Goal: Transaction & Acquisition: Purchase product/service

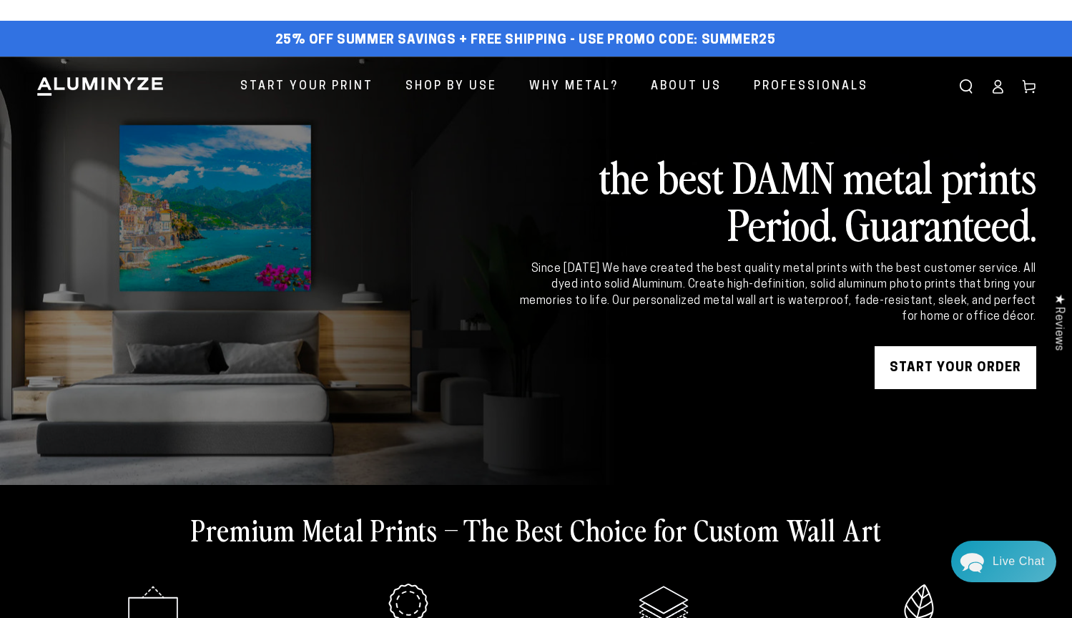
click at [994, 87] on icon at bounding box center [998, 86] width 14 height 14
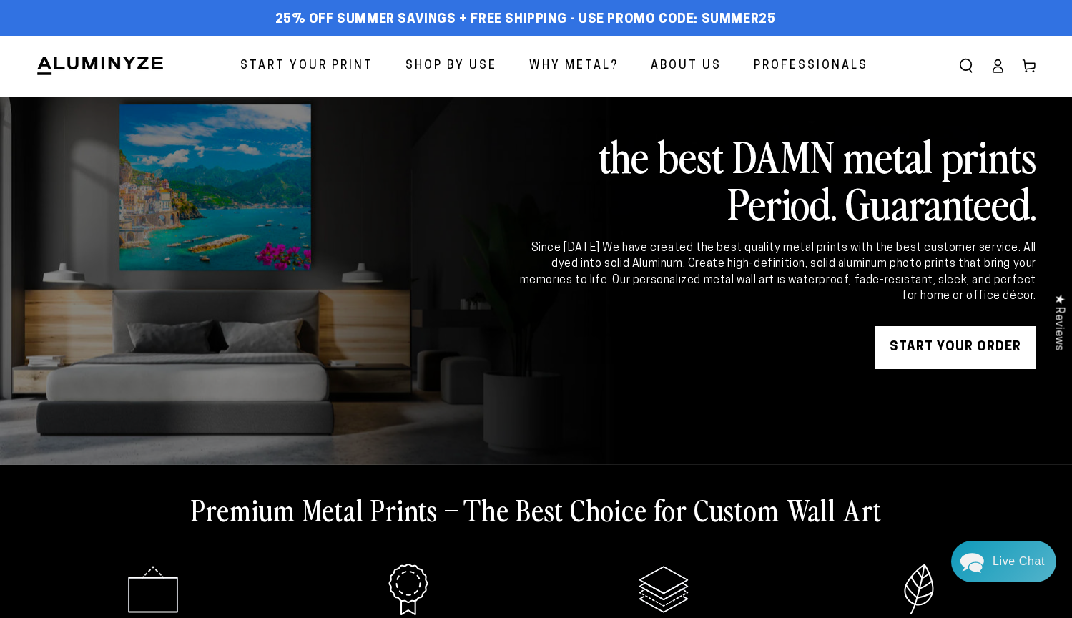
click at [323, 62] on span "Start Your Print" at bounding box center [306, 66] width 133 height 21
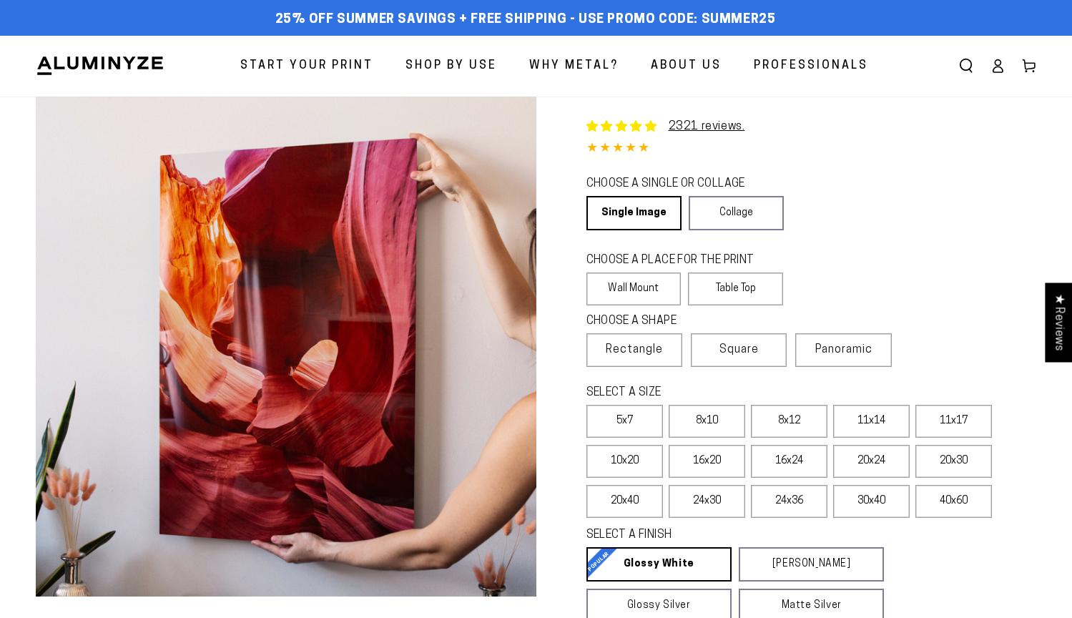
select select "**********"
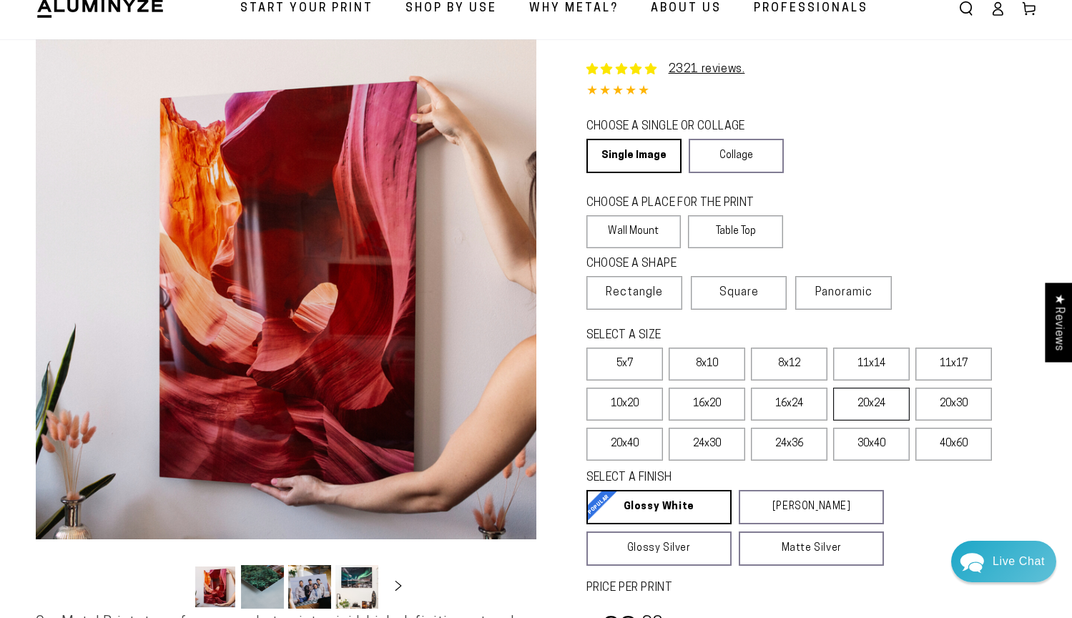
click at [875, 405] on div "Close dialog Get 35% Off + Free Shipping on Your First Order! Plus, enjoy early…" at bounding box center [536, 309] width 1072 height 618
click at [875, 405] on label "20x24" at bounding box center [871, 404] width 77 height 33
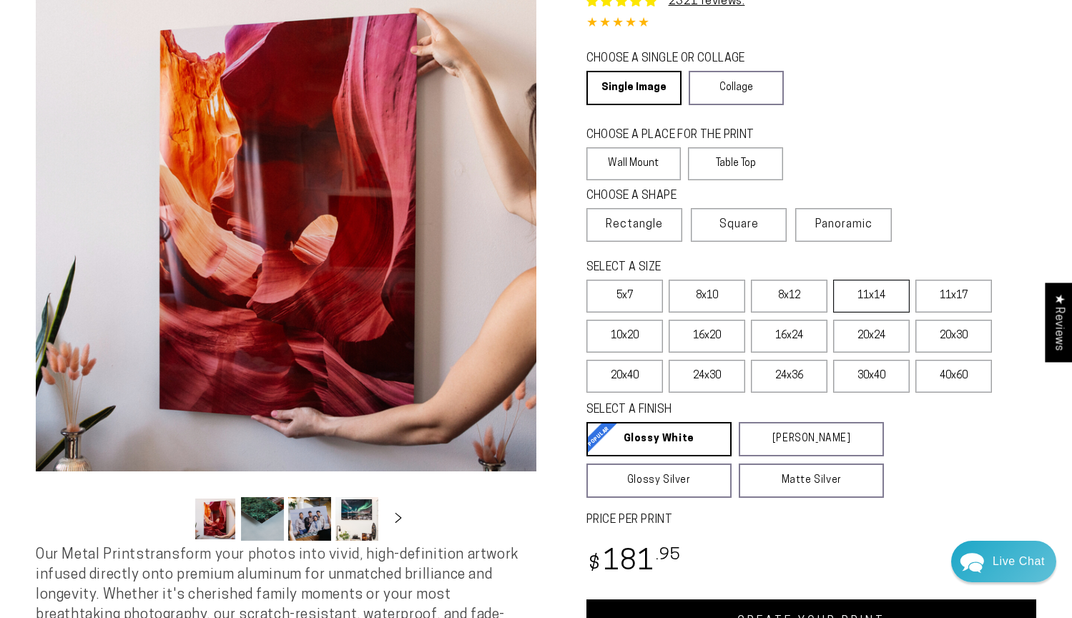
scroll to position [144, 0]
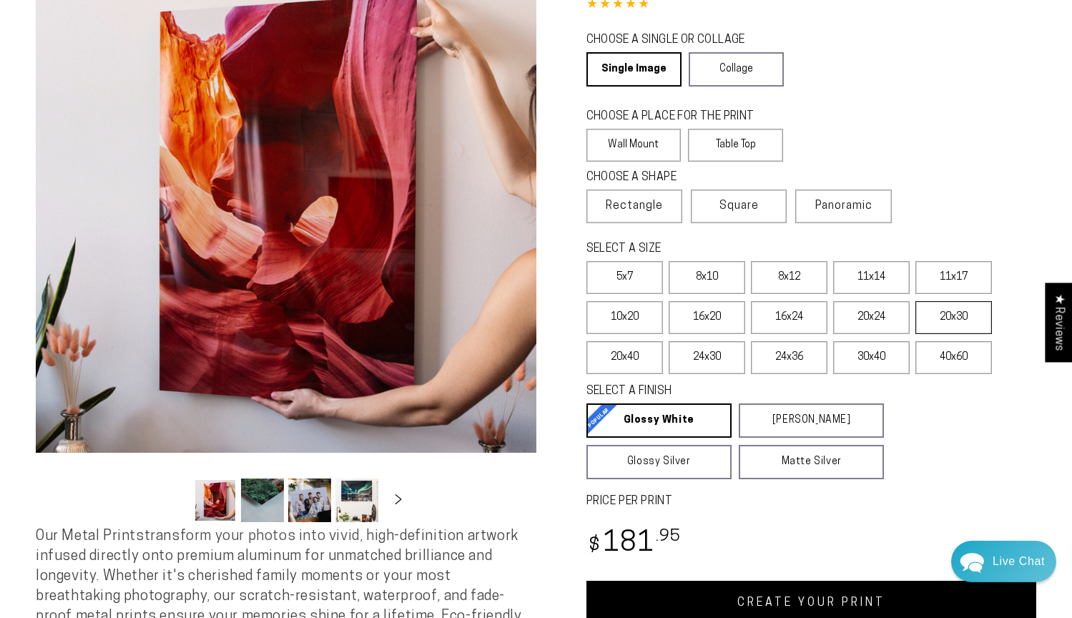
click at [964, 320] on label "20x30" at bounding box center [954, 317] width 77 height 33
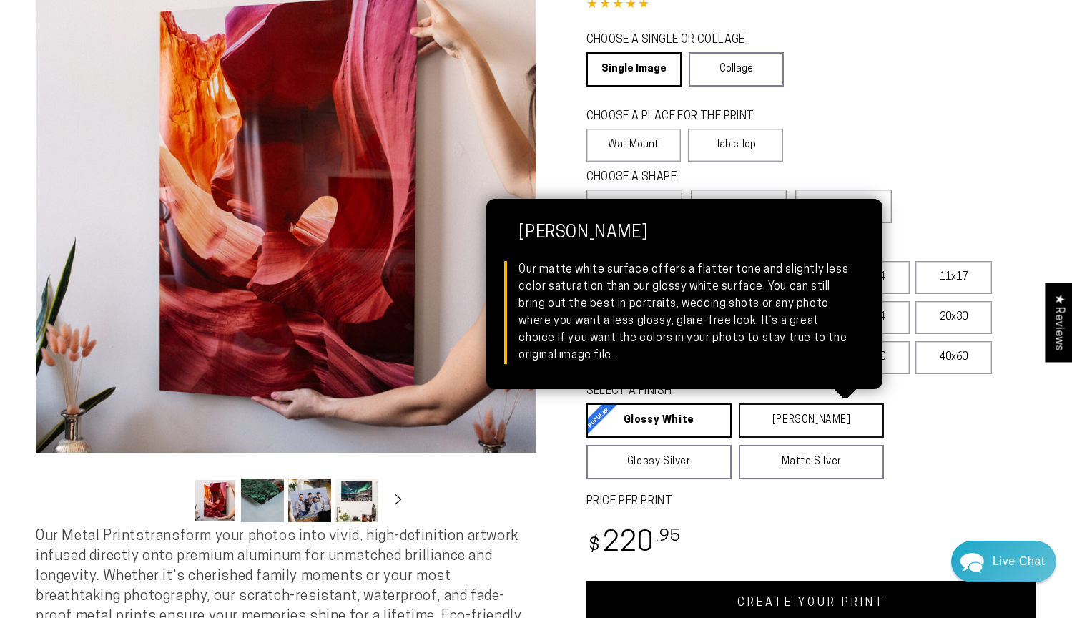
click at [800, 425] on link "Matte White Matte White Our matte white surface offers a flatter tone and sligh…" at bounding box center [811, 420] width 145 height 34
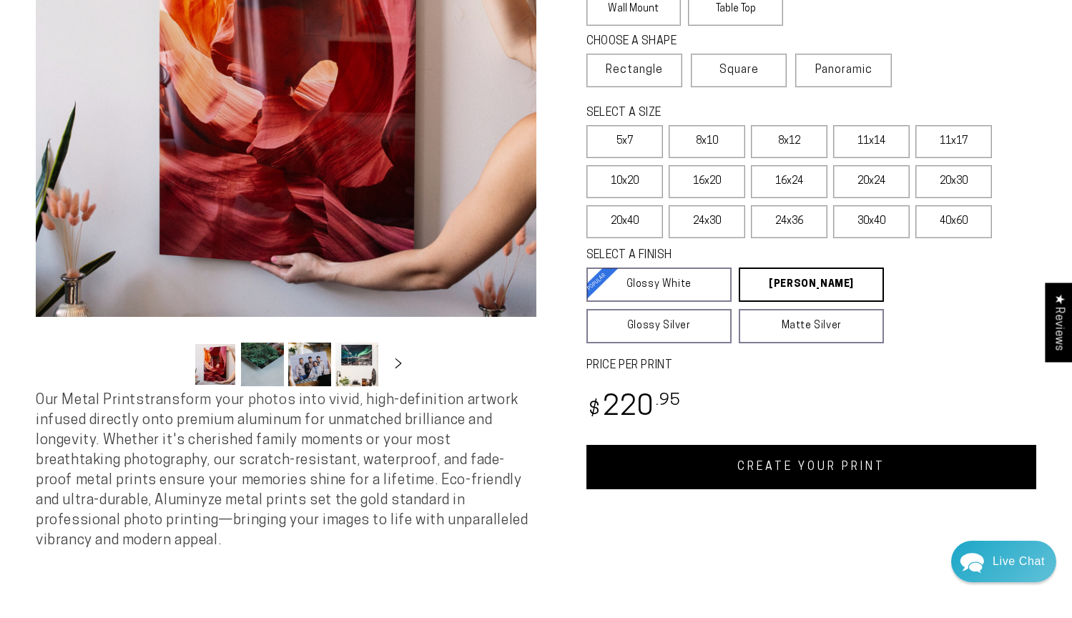
scroll to position [306, 0]
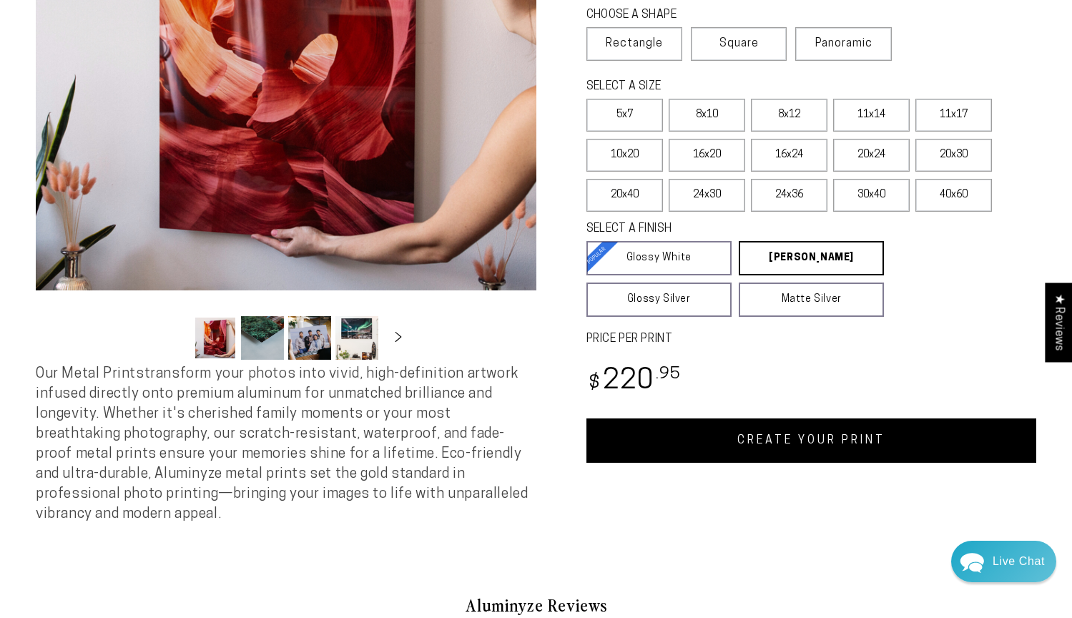
click at [841, 454] on link "CREATE YOUR PRINT" at bounding box center [812, 440] width 451 height 44
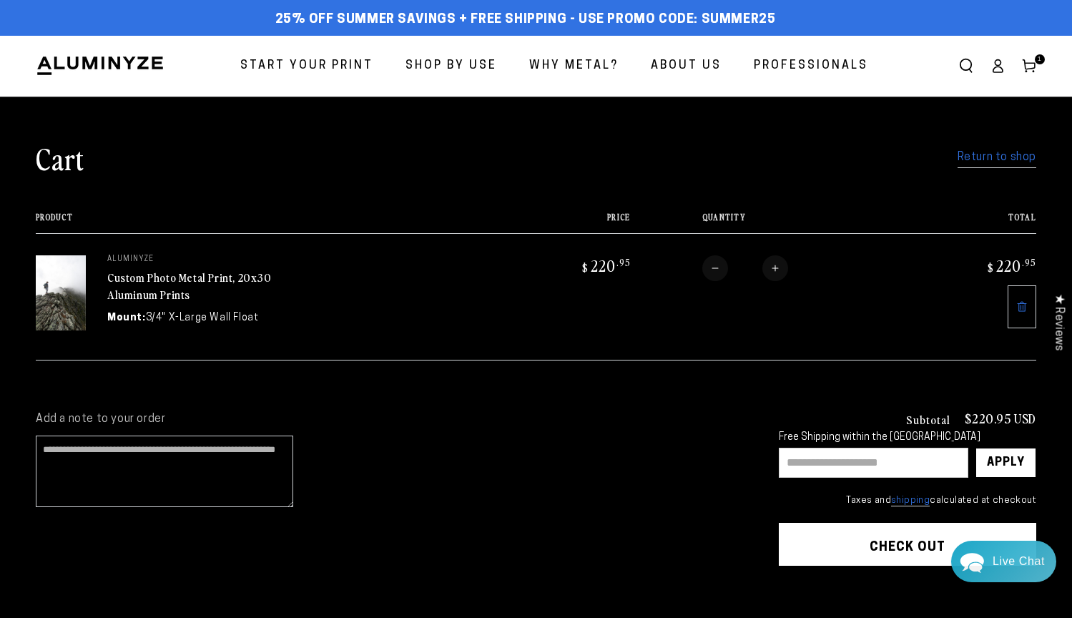
click at [330, 64] on span "Start Your Print" at bounding box center [306, 66] width 133 height 21
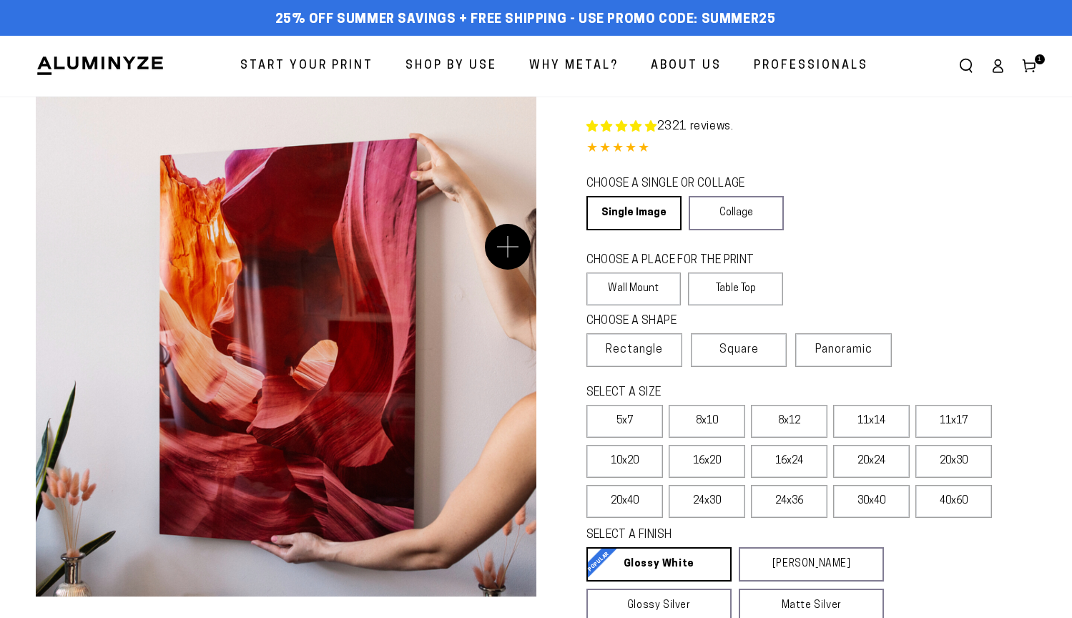
select select "**********"
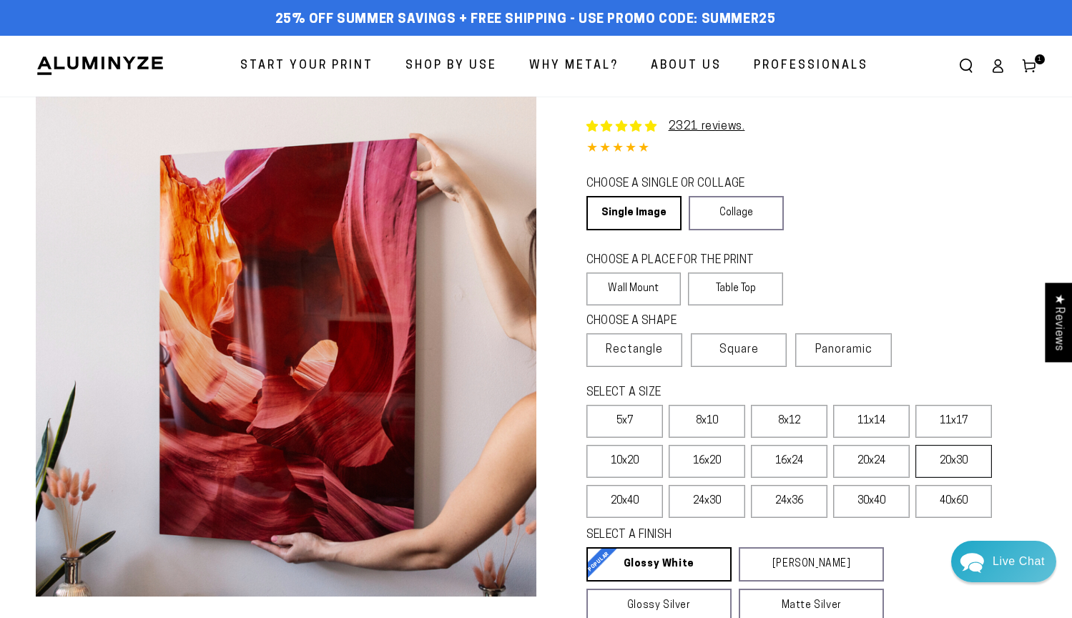
click at [964, 462] on label "20x30" at bounding box center [954, 461] width 77 height 33
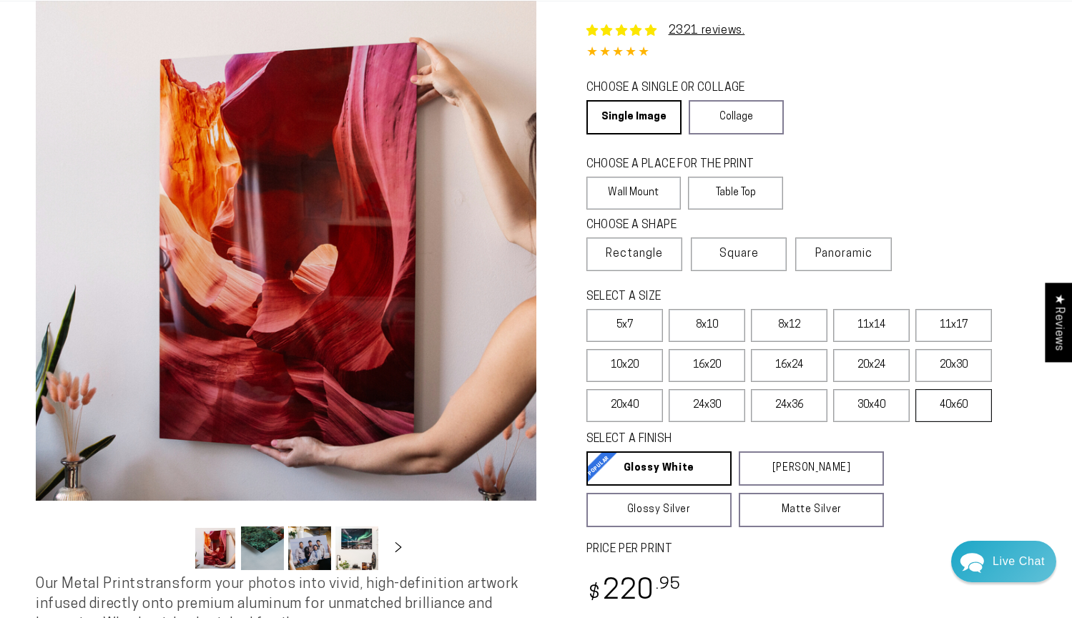
scroll to position [99, 0]
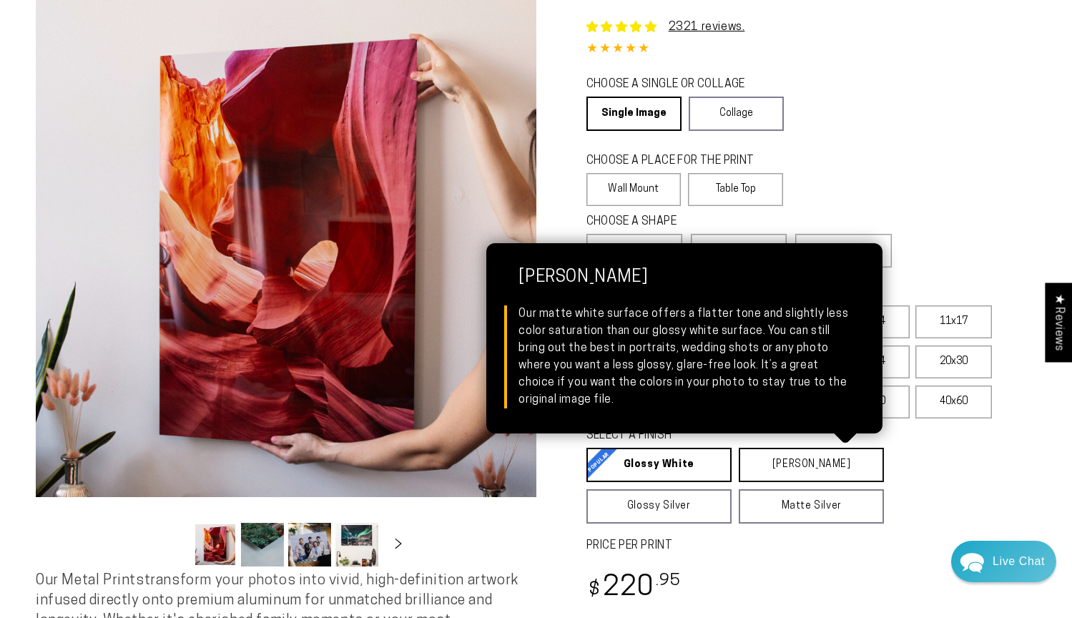
click at [827, 467] on link "Matte White Matte White Our matte white surface offers a flatter tone and sligh…" at bounding box center [811, 465] width 145 height 34
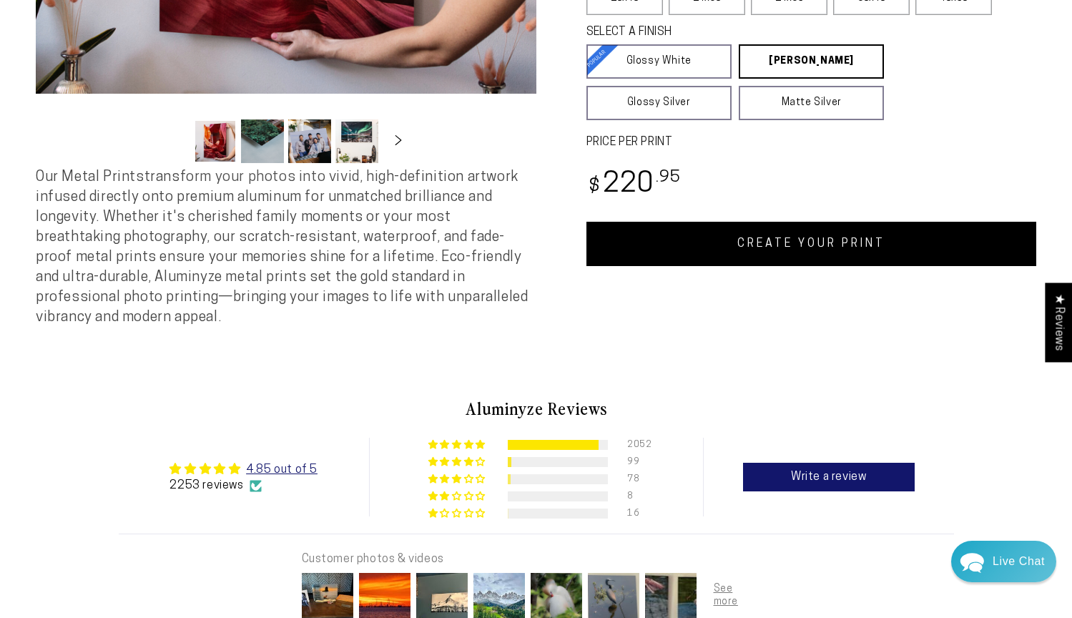
scroll to position [512, 0]
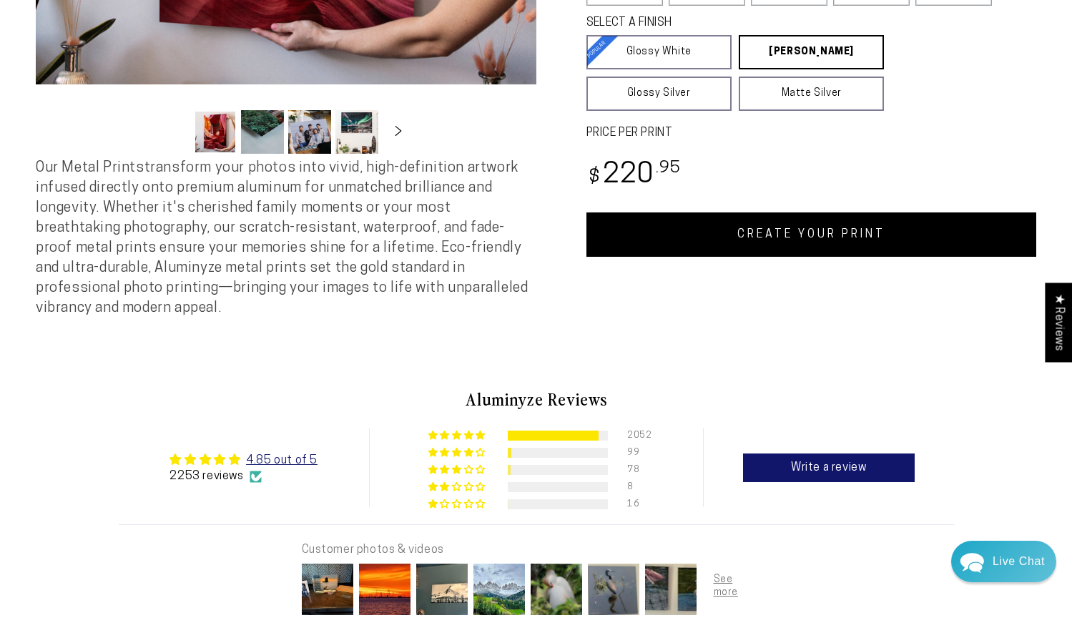
click at [857, 229] on link "CREATE YOUR PRINT" at bounding box center [812, 234] width 451 height 44
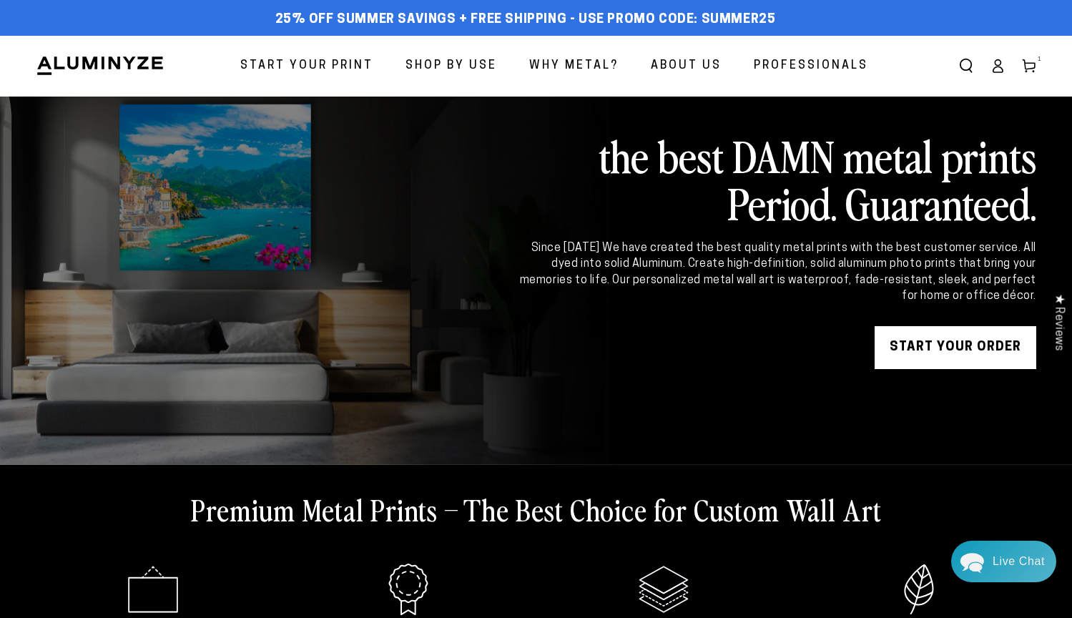
click at [314, 74] on span "Start Your Print" at bounding box center [306, 66] width 133 height 21
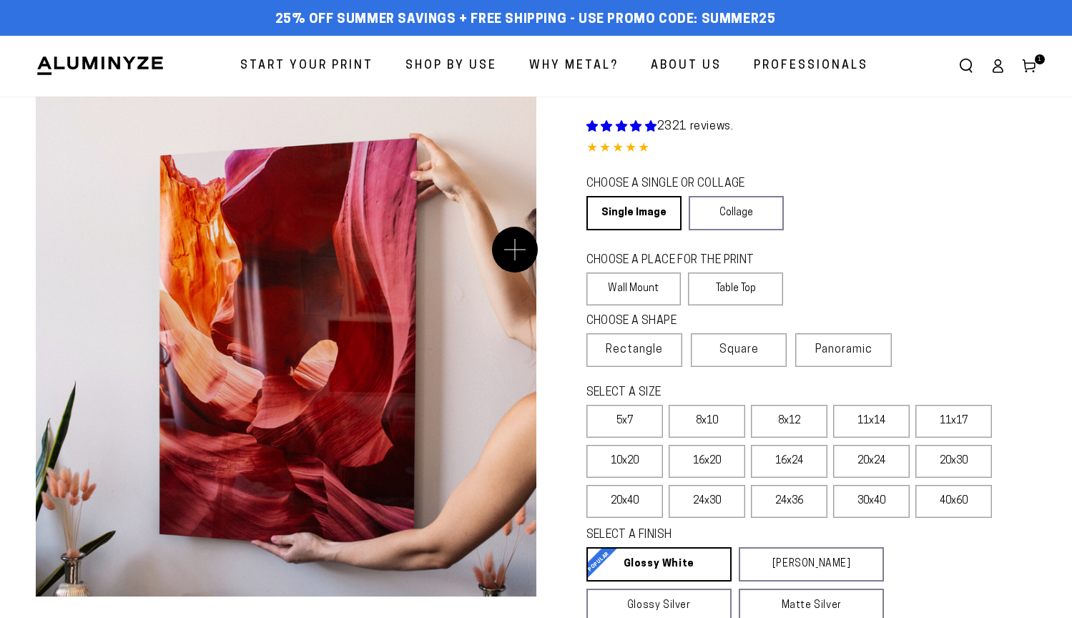
select select "**********"
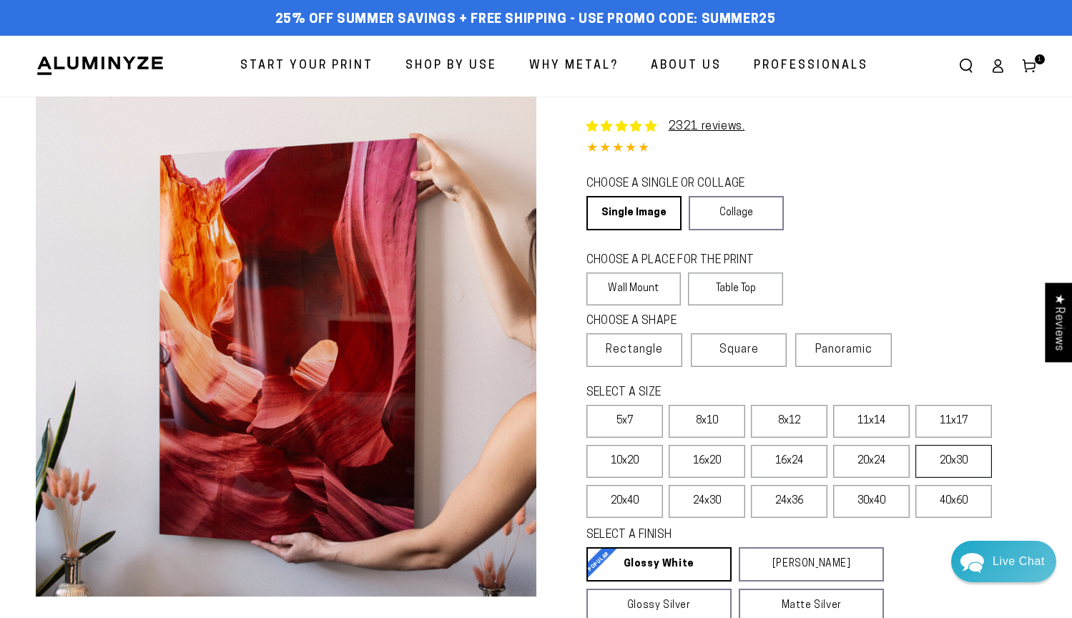
click at [939, 458] on label "20x30" at bounding box center [954, 461] width 77 height 33
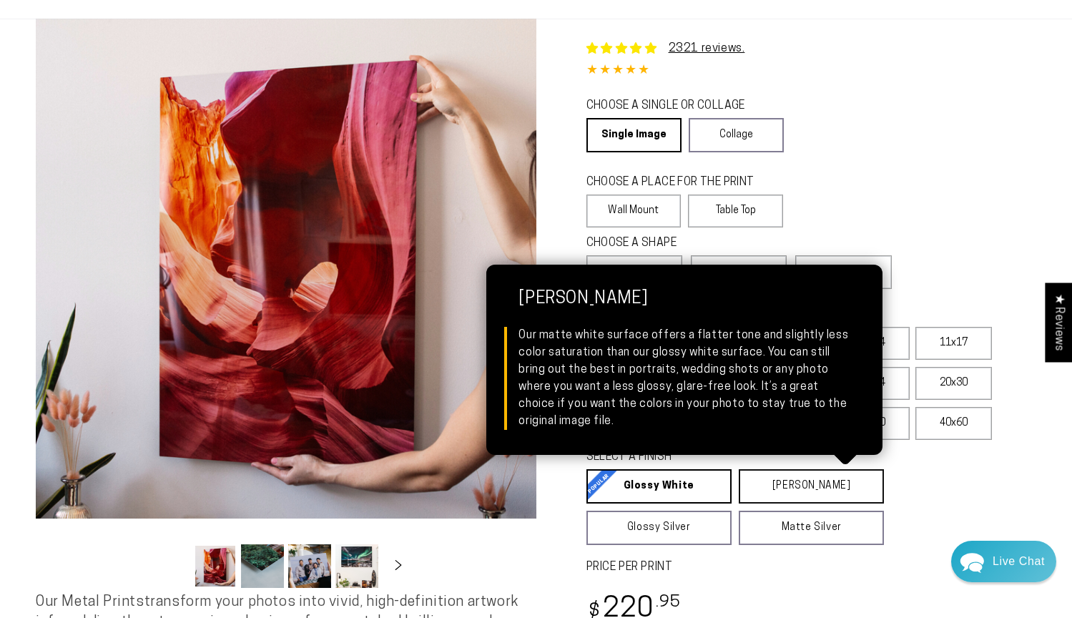
click at [831, 483] on link "[PERSON_NAME] Matte White Our matte white surface offers a flatter tone and sli…" at bounding box center [811, 486] width 145 height 34
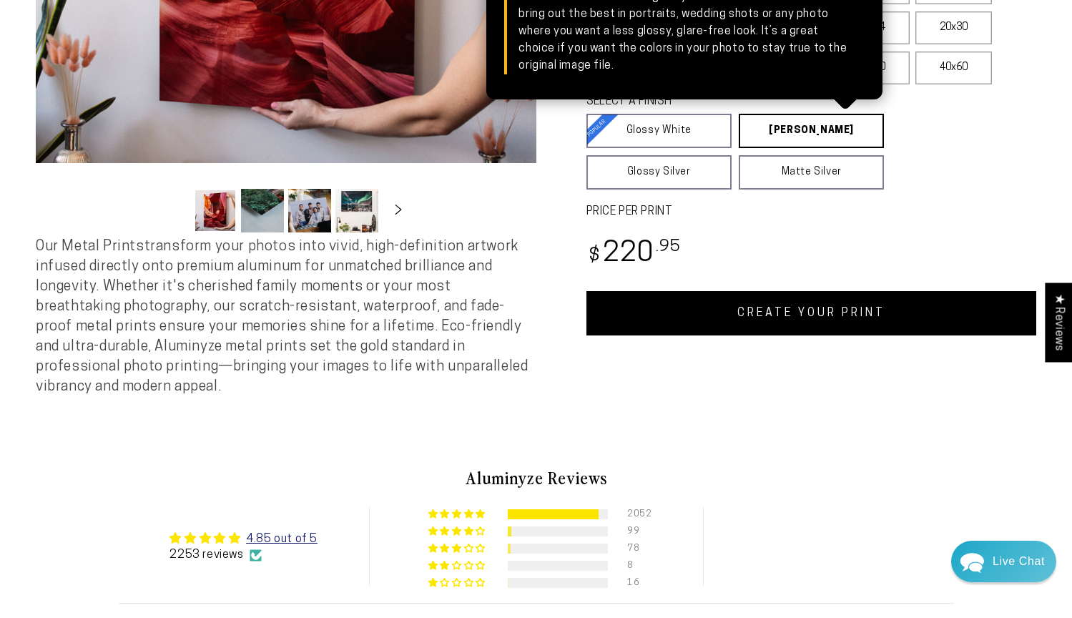
scroll to position [443, 0]
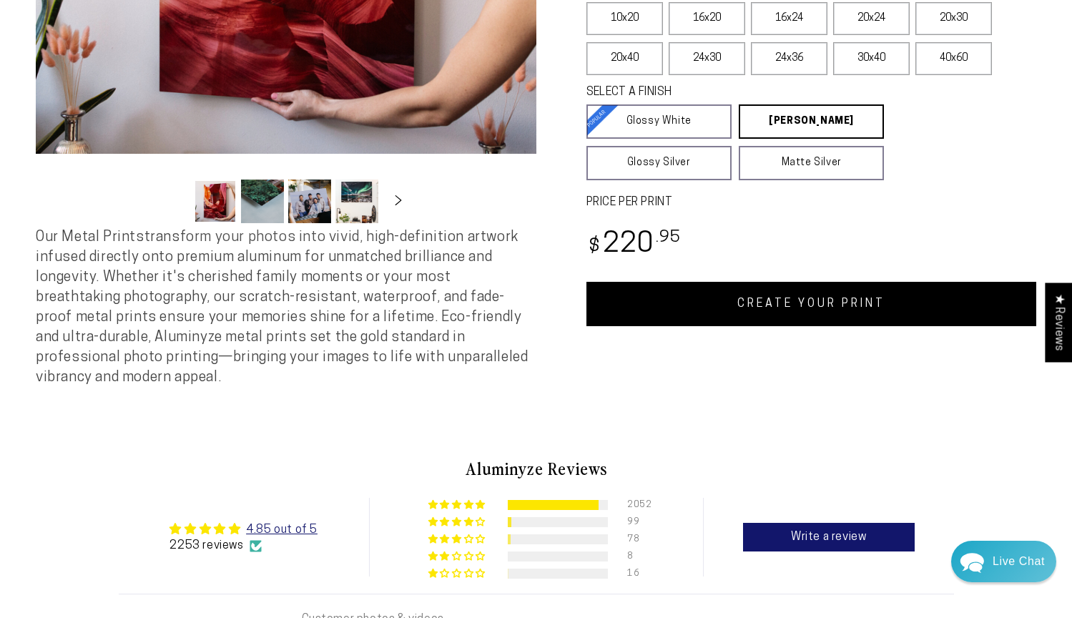
click at [869, 311] on link "CREATE YOUR PRINT" at bounding box center [812, 304] width 451 height 44
